Goal: Information Seeking & Learning: Learn about a topic

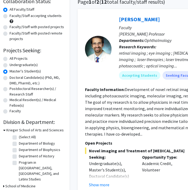
scroll to position [45, 6]
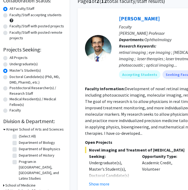
click at [10, 15] on label "Faculty/Staff accepting students" at bounding box center [36, 15] width 52 height 6
click at [10, 15] on input "Faculty/Staff accepting students" at bounding box center [11, 13] width 3 height 3
radio input "true"
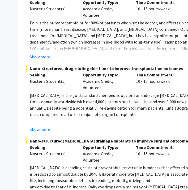
scroll to position [2476, 65]
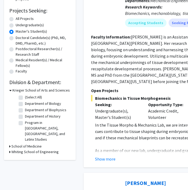
scroll to position [81, 0]
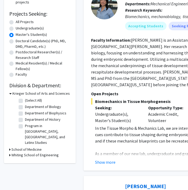
click at [19, 22] on label "All Projects" at bounding box center [25, 22] width 18 height 6
click at [19, 22] on input "All Projects" at bounding box center [17, 20] width 3 height 3
radio input "true"
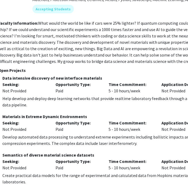
scroll to position [2619, 93]
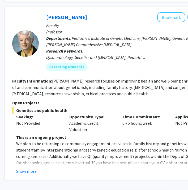
scroll to position [1942, 79]
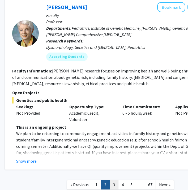
click at [113, 180] on link "3" at bounding box center [113, 184] width 9 height 9
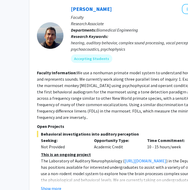
scroll to position [1877, 54]
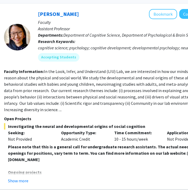
scroll to position [1910, 87]
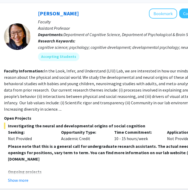
drag, startPoint x: 8, startPoint y: 101, endPoint x: 110, endPoint y: 103, distance: 102.0
click at [110, 143] on p "Please note that this is a general call for undergraduate research assistants. …" at bounding box center [114, 152] width 212 height 19
copy strong "[URL][DOMAIN_NAME]"
